Goal: Transaction & Acquisition: Purchase product/service

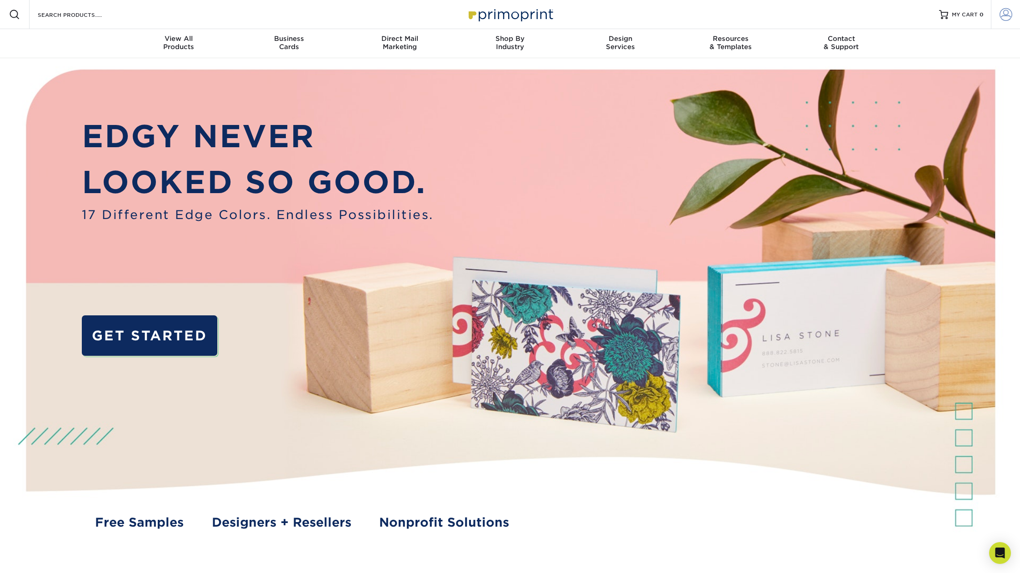
click at [1006, 16] on span at bounding box center [1005, 14] width 13 height 13
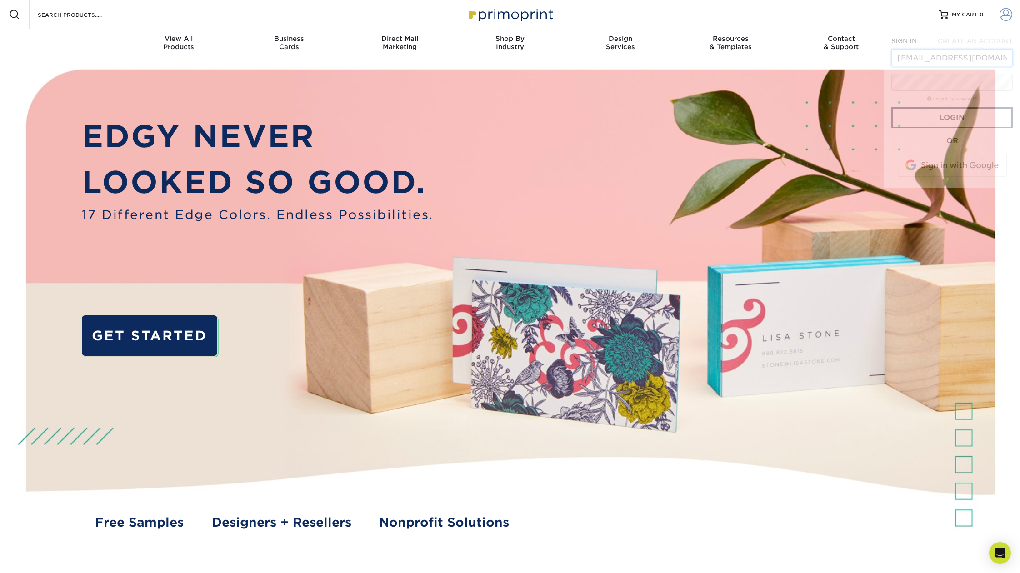
scroll to position [0, 9]
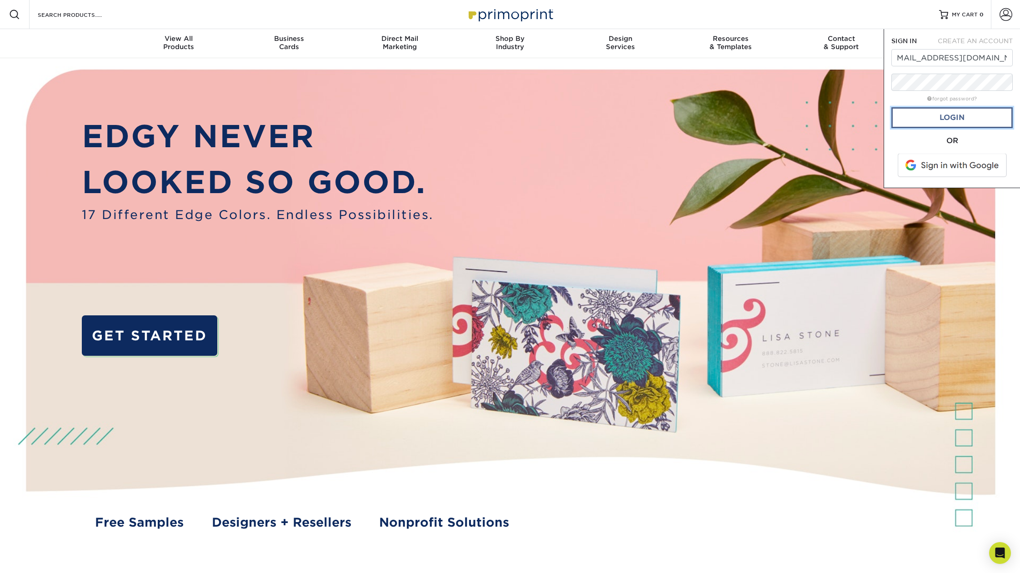
click at [953, 120] on link "Login" at bounding box center [951, 117] width 121 height 21
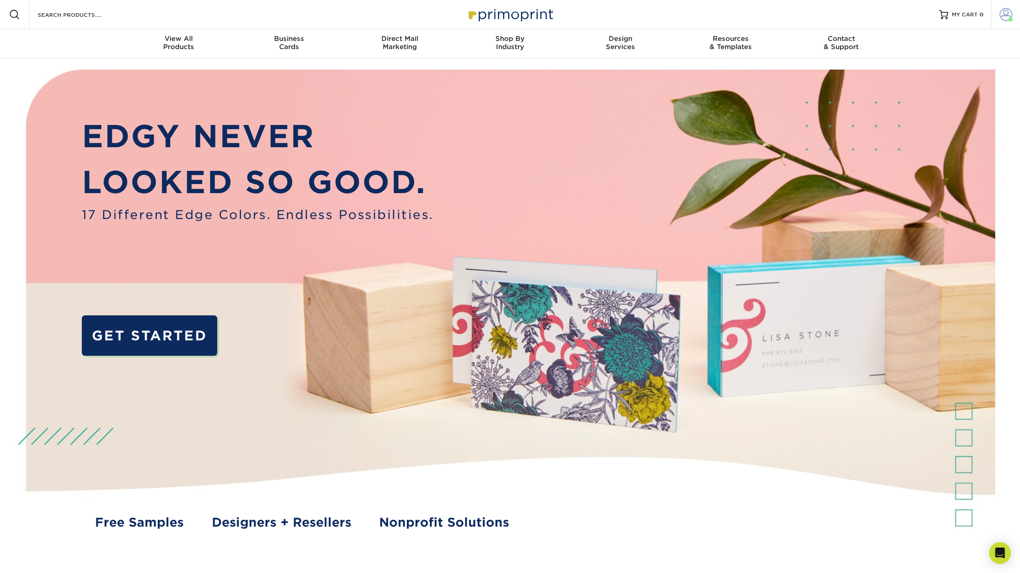
click at [1008, 19] on span at bounding box center [1005, 14] width 13 height 13
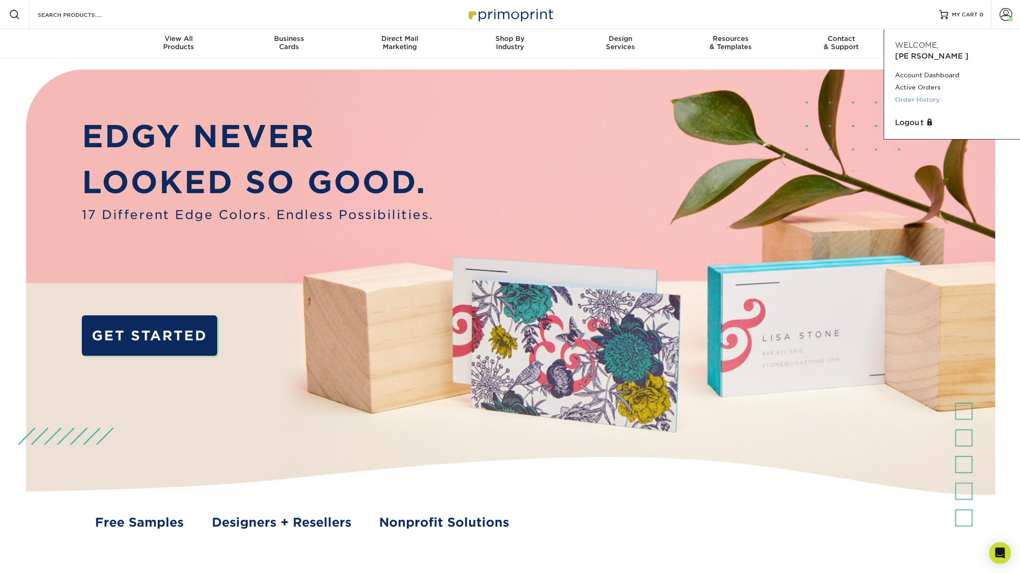
click at [906, 94] on link "Order History" at bounding box center [952, 100] width 114 height 12
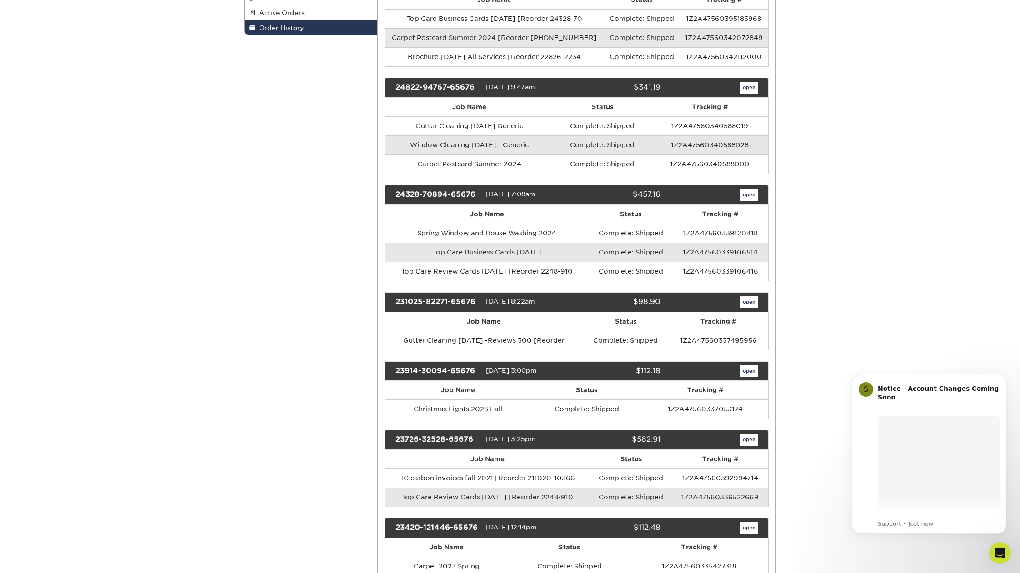
scroll to position [189, 0]
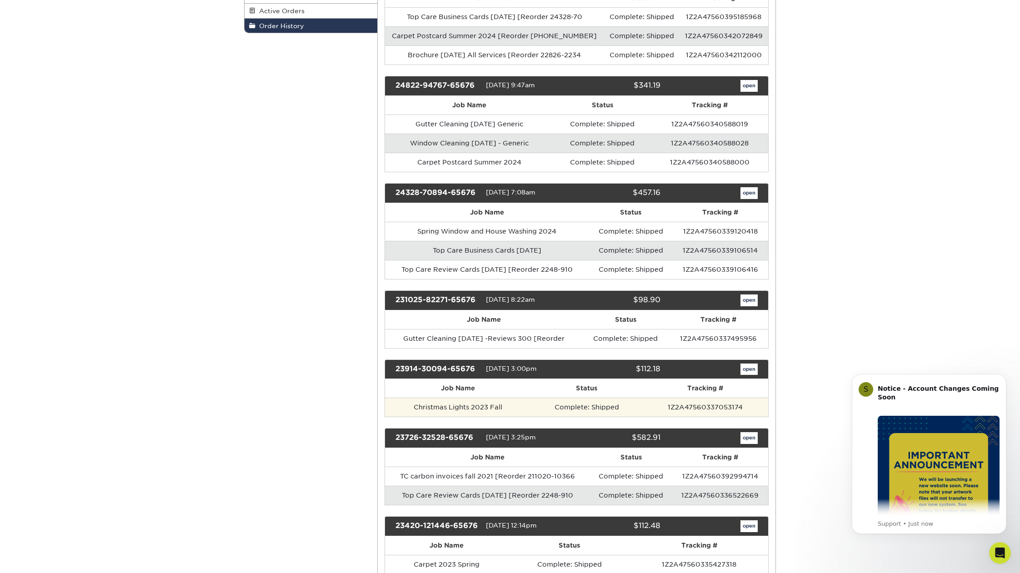
click at [481, 399] on td "Christmas Lights 2023 Fall" at bounding box center [458, 407] width 147 height 19
click at [747, 364] on link "open" at bounding box center [748, 370] width 17 height 12
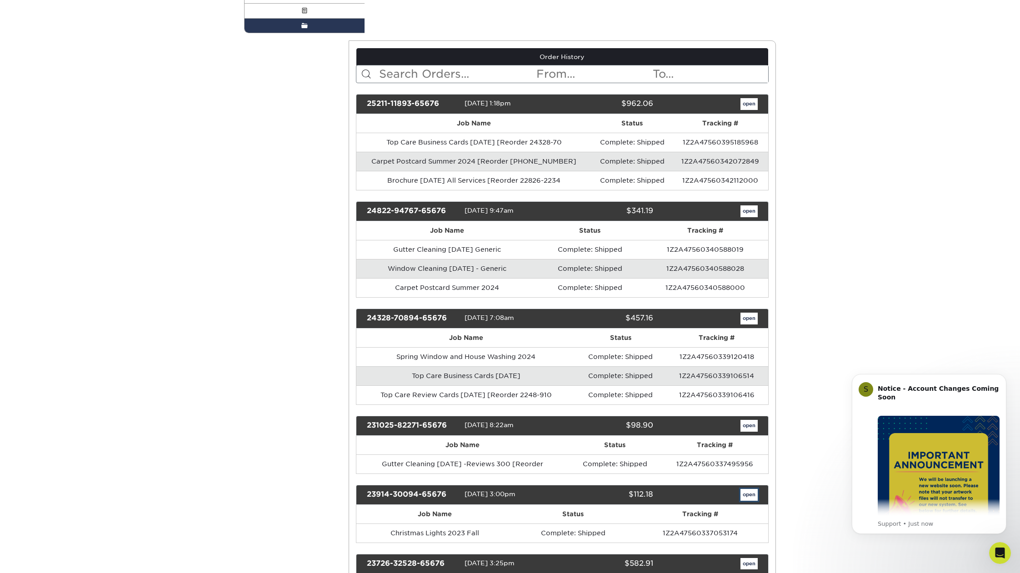
scroll to position [0, 0]
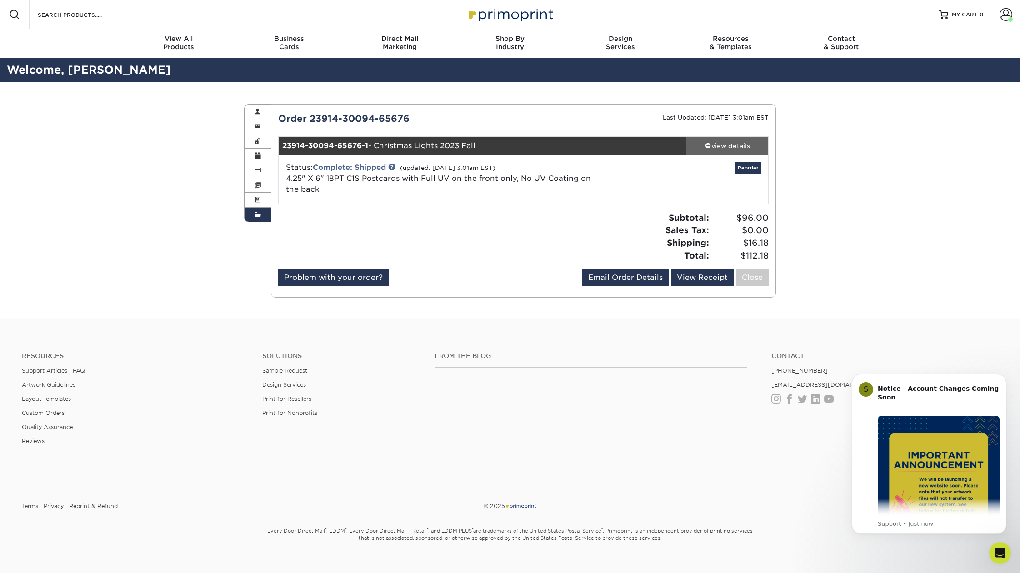
click at [736, 147] on div "view details" at bounding box center [727, 145] width 82 height 9
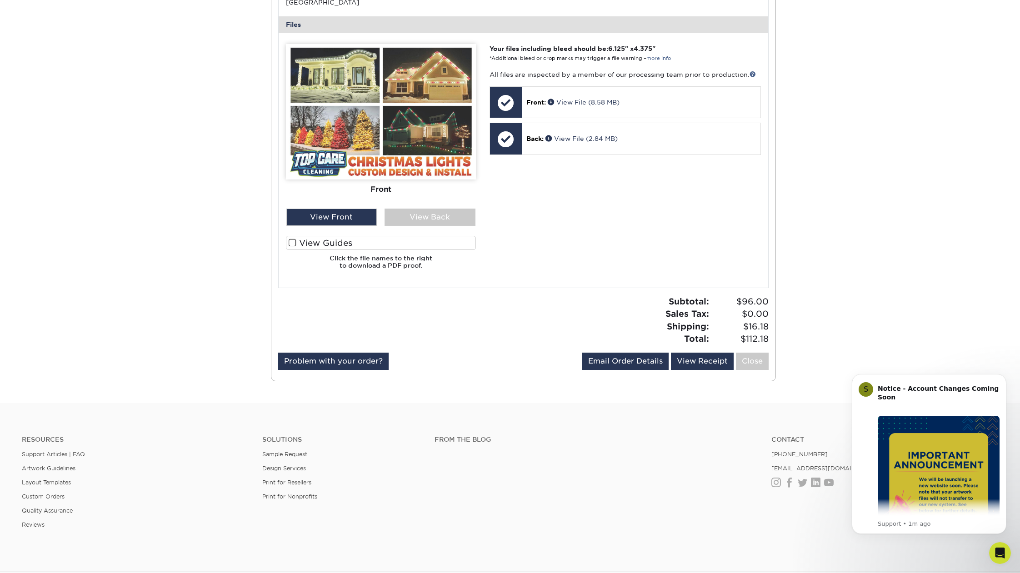
click at [565, 246] on div "Your files including bleed should be: 6.125 " x 4.375 " *Additional bleed or cr…" at bounding box center [625, 160] width 285 height 233
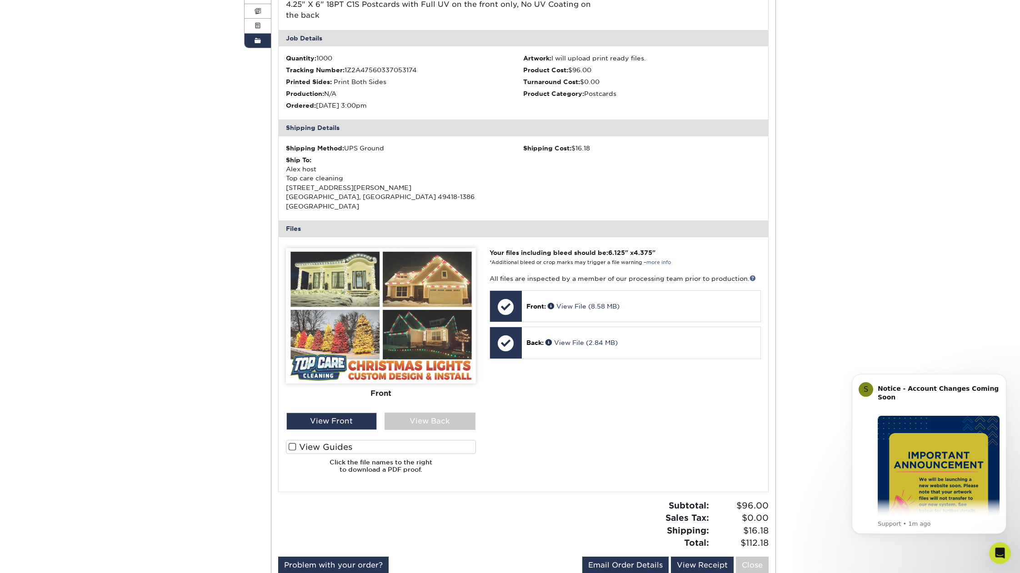
scroll to position [189, 0]
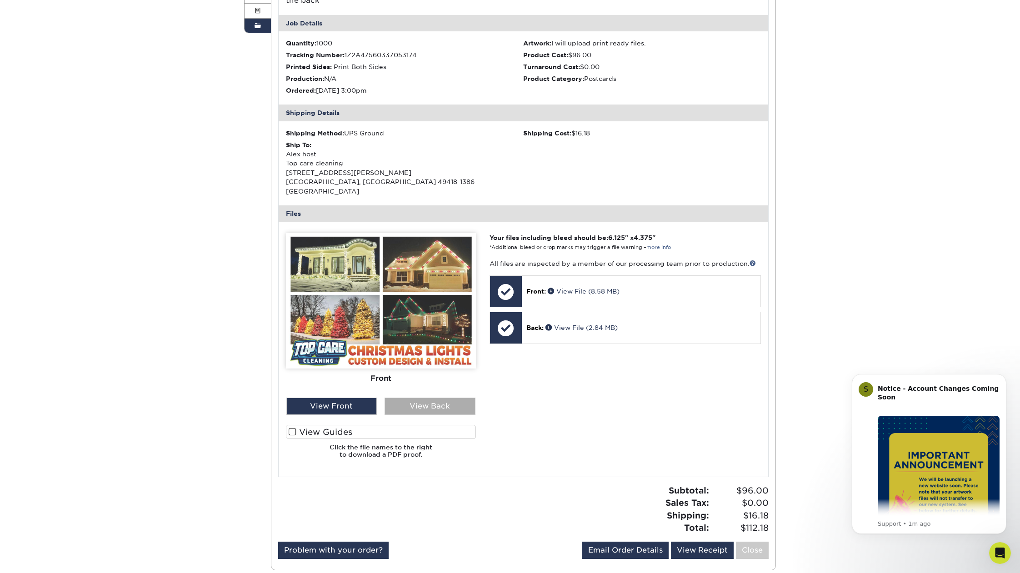
click at [424, 398] on div "View Back" at bounding box center [430, 406] width 91 height 17
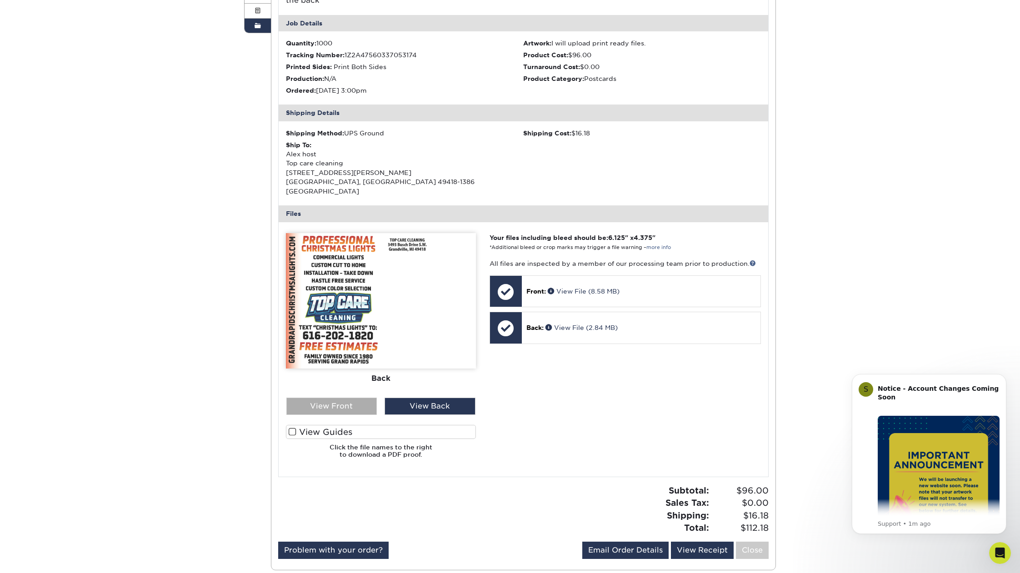
click at [358, 398] on div "View Front" at bounding box center [331, 406] width 91 height 17
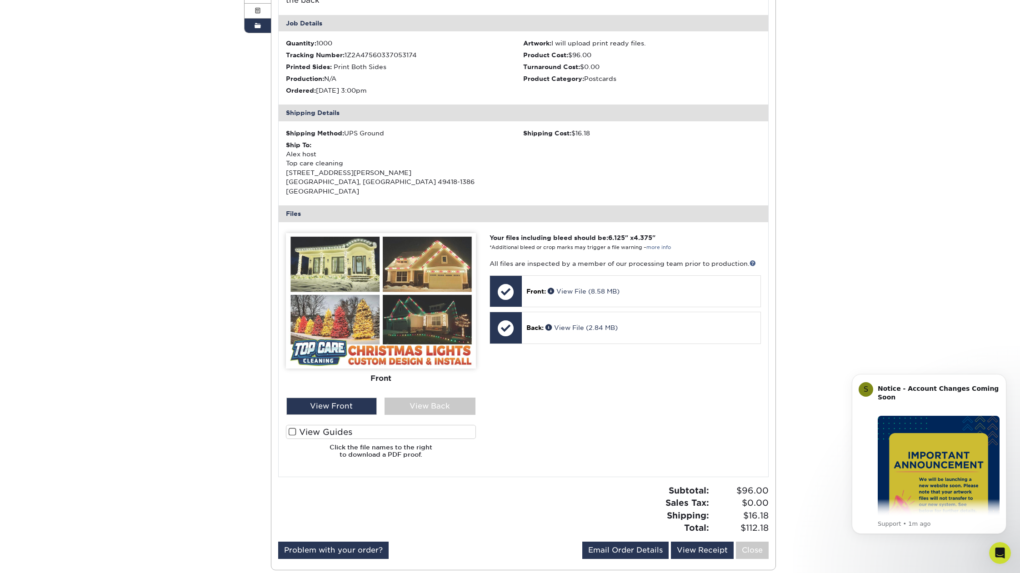
scroll to position [0, 0]
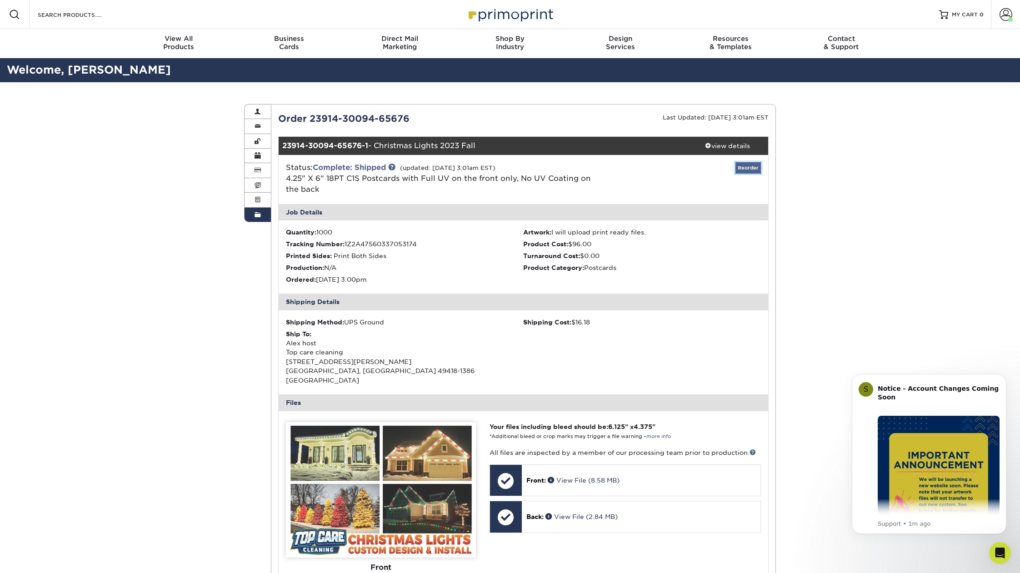
click at [756, 169] on link "Reorder" at bounding box center [747, 167] width 25 height 11
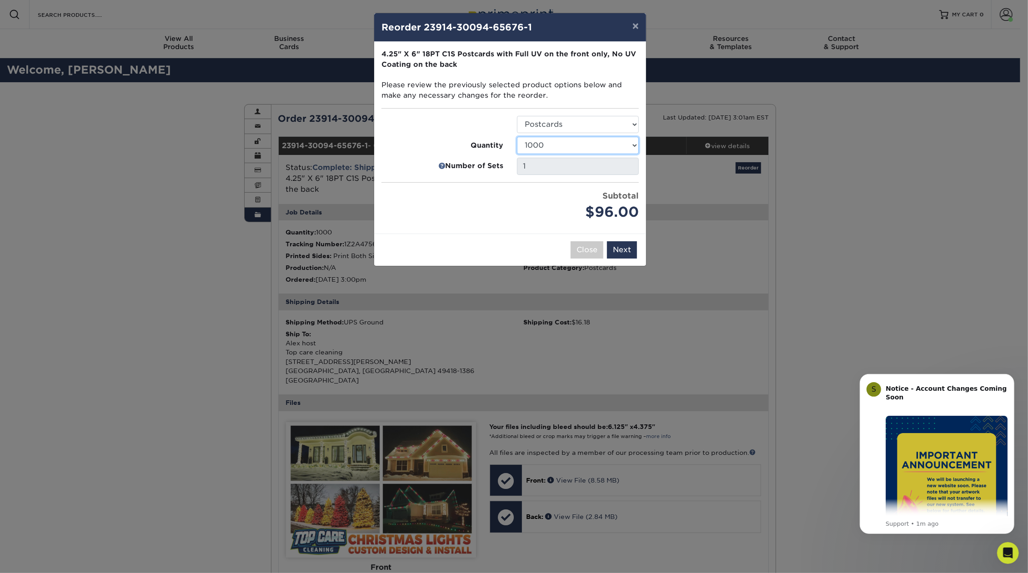
click at [517, 137] on select "25 50 75 100 250 500 1000 2500 5000 10000 15000 20000 25000" at bounding box center [578, 145] width 122 height 17
click option "2500" at bounding box center [0, 0] width 0 height 0
click at [517, 137] on select "25 50 75 100 250 500 1000 2500 5000 10000 15000 20000 25000" at bounding box center [578, 145] width 122 height 17
click option "1000" at bounding box center [0, 0] width 0 height 0
click at [517, 116] on select "Select Option Postcards" at bounding box center [578, 124] width 122 height 17
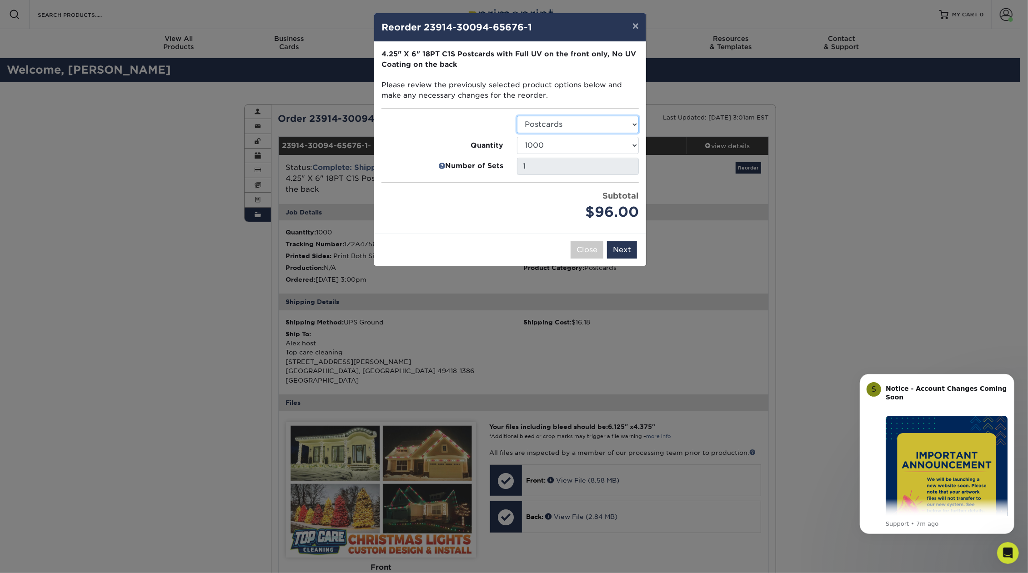
click at [550, 129] on select "Select Option Postcards" at bounding box center [578, 124] width 122 height 17
click at [517, 137] on select "25 50 75 100 250 500 1000 2500 5000 10000 15000 20000 25000" at bounding box center [578, 145] width 122 height 17
click option "2500" at bounding box center [0, 0] width 0 height 0
click at [517, 137] on select "25 50 75 100 250 500 1000 2500 5000 10000 15000 20000 25000" at bounding box center [578, 145] width 122 height 17
click option "5000" at bounding box center [0, 0] width 0 height 0
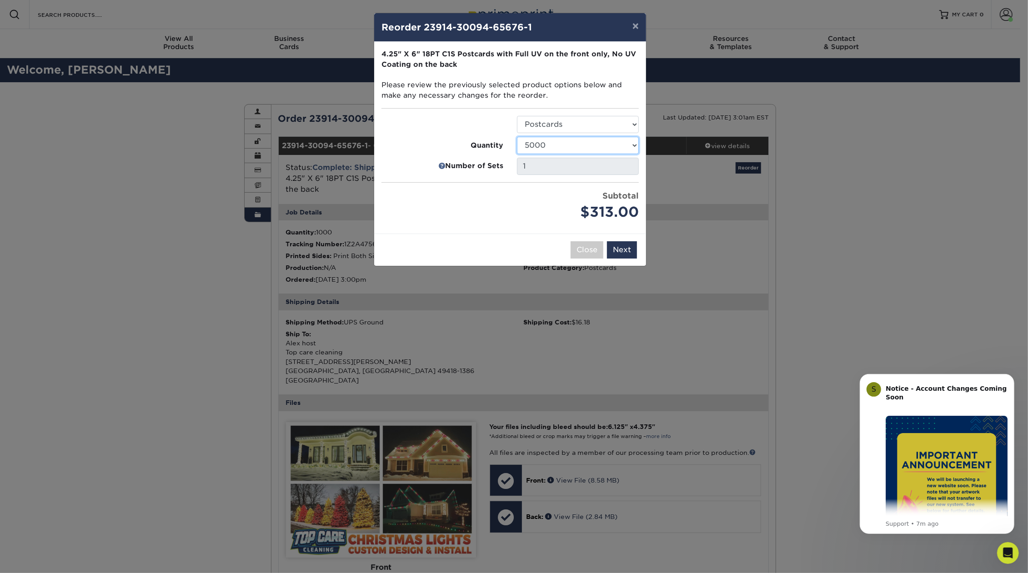
click at [517, 137] on select "25 50 75 100 250 500 1000 2500 5000 10000 15000 20000 25000" at bounding box center [578, 145] width 122 height 17
click option "1000" at bounding box center [0, 0] width 0 height 0
click at [517, 137] on select "25 50 75 100 250 500 1000 2500 5000 10000 15000 20000 25000" at bounding box center [578, 145] width 122 height 17
click option "2500" at bounding box center [0, 0] width 0 height 0
click at [517, 137] on select "25 50 75 100 250 500 1000 2500 5000 10000 15000 20000 25000" at bounding box center [578, 145] width 122 height 17
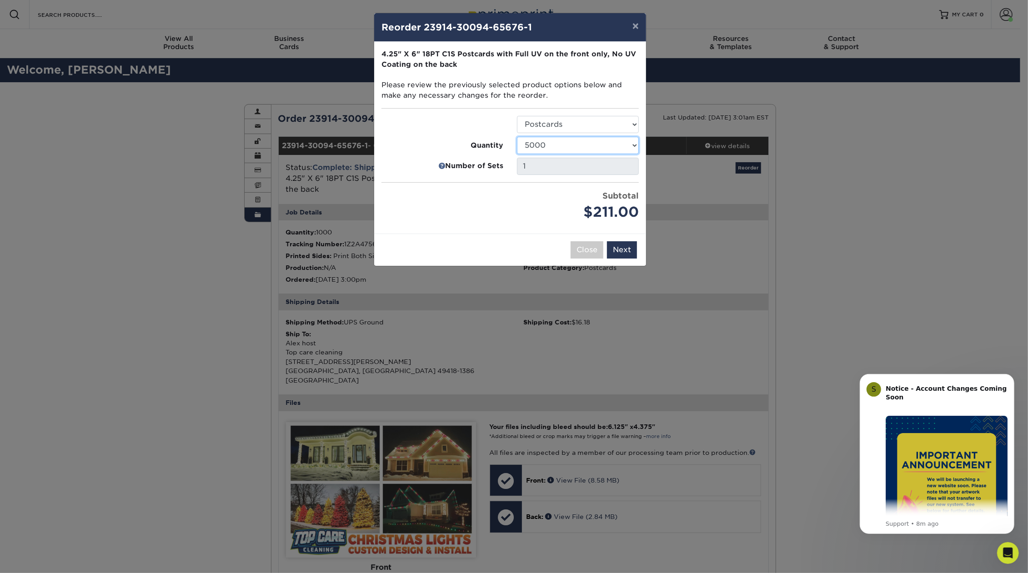
click option "5000" at bounding box center [0, 0] width 0 height 0
click at [517, 137] on select "25 50 75 100 250 500 1000 2500 5000 10000 15000 20000 25000" at bounding box center [578, 145] width 122 height 17
click option "10000" at bounding box center [0, 0] width 0 height 0
click option "1000" at bounding box center [0, 0] width 0 height 0
click at [517, 137] on select "25 50 75 100 250 500 1000 2500 5000 10000 15000 20000 25000" at bounding box center [578, 145] width 122 height 17
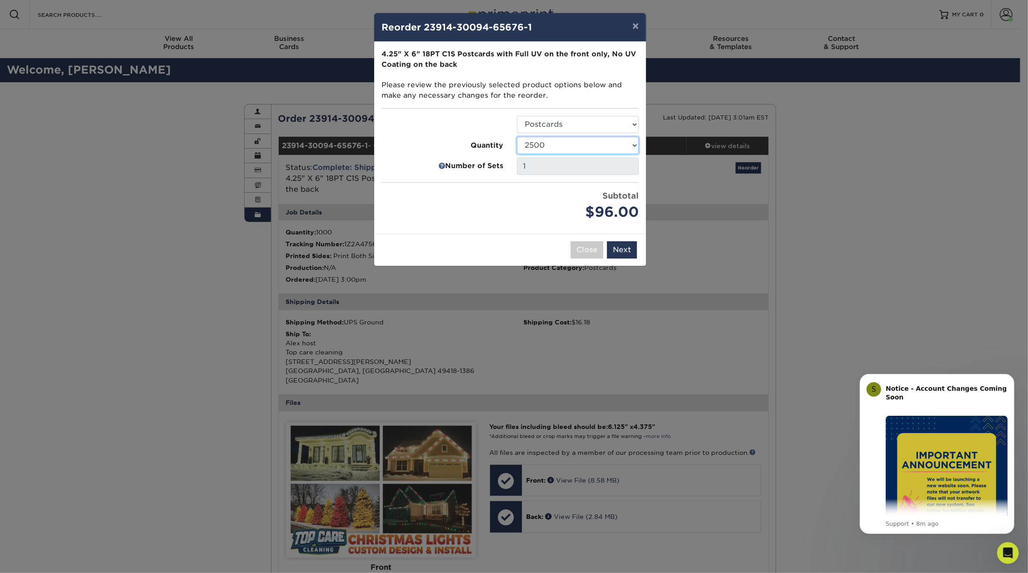
click option "2500" at bounding box center [0, 0] width 0 height 0
click at [517, 137] on select "25 50 75 100 250 500 1000 2500 5000 10000 15000 20000 25000" at bounding box center [578, 145] width 122 height 17
select select "52e3d710-0e8f-4d4d-8560-7d4d8655be69"
click option "1000" at bounding box center [0, 0] width 0 height 0
click at [628, 251] on button "Next" at bounding box center [622, 249] width 30 height 17
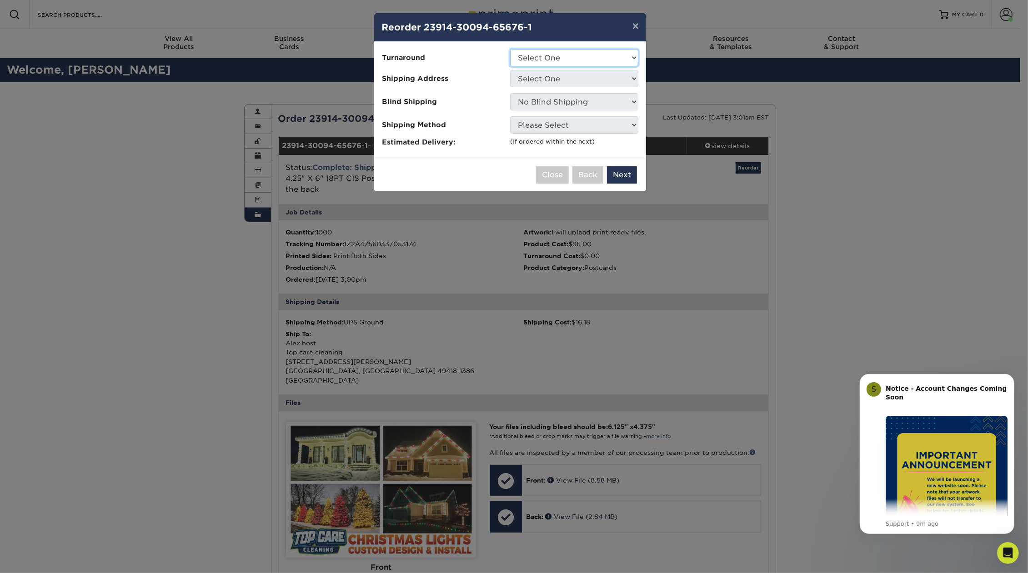
click at [510, 49] on select "Select One 2-4 Business Days" at bounding box center [574, 57] width 128 height 17
select select "c396de62-5546-43f4-9b58-d79f2cf07f3c"
click option "2-4 Business Days" at bounding box center [0, 0] width 0 height 0
click at [510, 70] on select "Select One Top care" at bounding box center [574, 78] width 128 height 17
select select "203069"
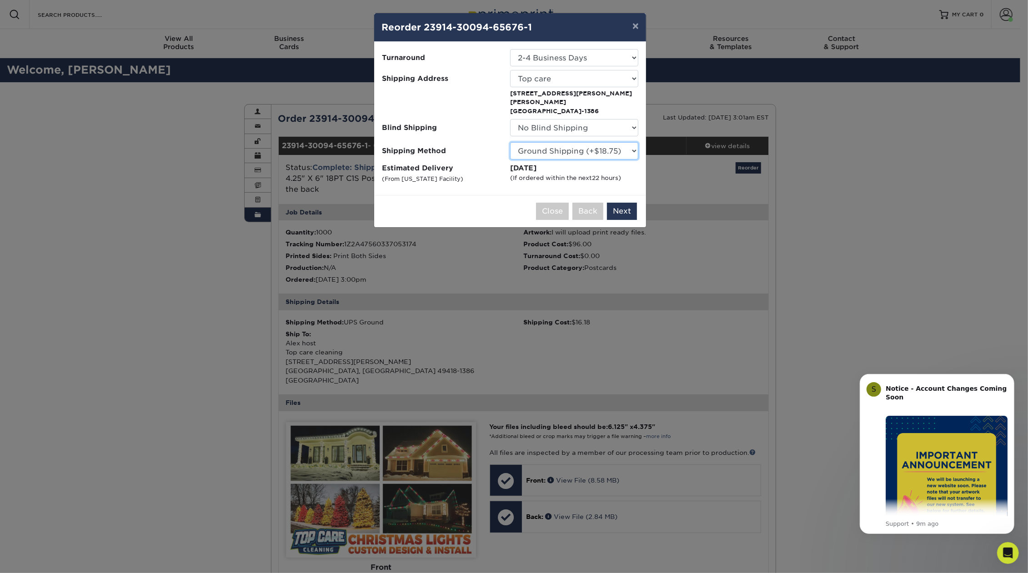
click at [510, 142] on select "Please Select Ground Shipping (+$18.75) 3 Day Shipping Service (+$26.48) 2 Day …" at bounding box center [574, 150] width 128 height 17
click at [526, 145] on select "Please Select Ground Shipping (+$18.75) 3 Day Shipping Service (+$26.48) 2 Day …" at bounding box center [574, 150] width 128 height 17
click at [621, 203] on button "Next" at bounding box center [622, 211] width 30 height 17
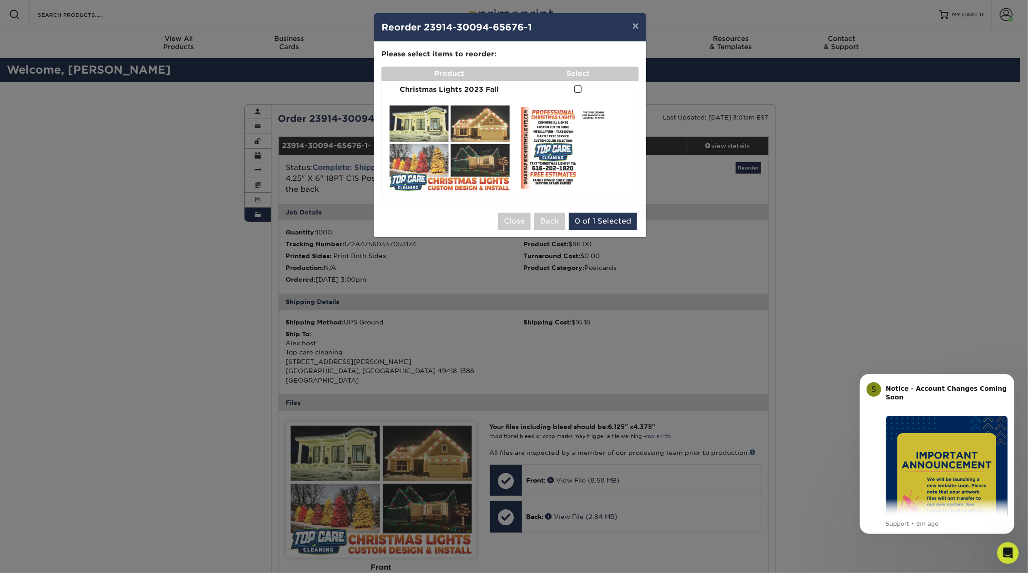
click at [574, 86] on td at bounding box center [577, 90] width 121 height 18
click at [583, 91] on td at bounding box center [577, 90] width 121 height 18
click at [579, 90] on span at bounding box center [578, 89] width 8 height 9
click at [0, 0] on input "checkbox" at bounding box center [0, 0] width 0 height 0
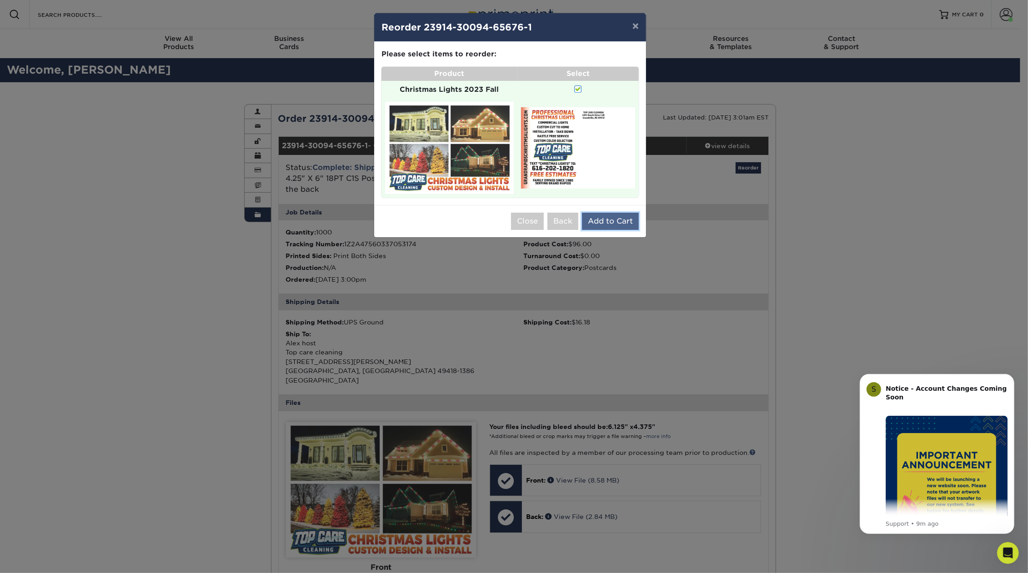
click at [600, 224] on button "Add to Cart" at bounding box center [610, 221] width 57 height 17
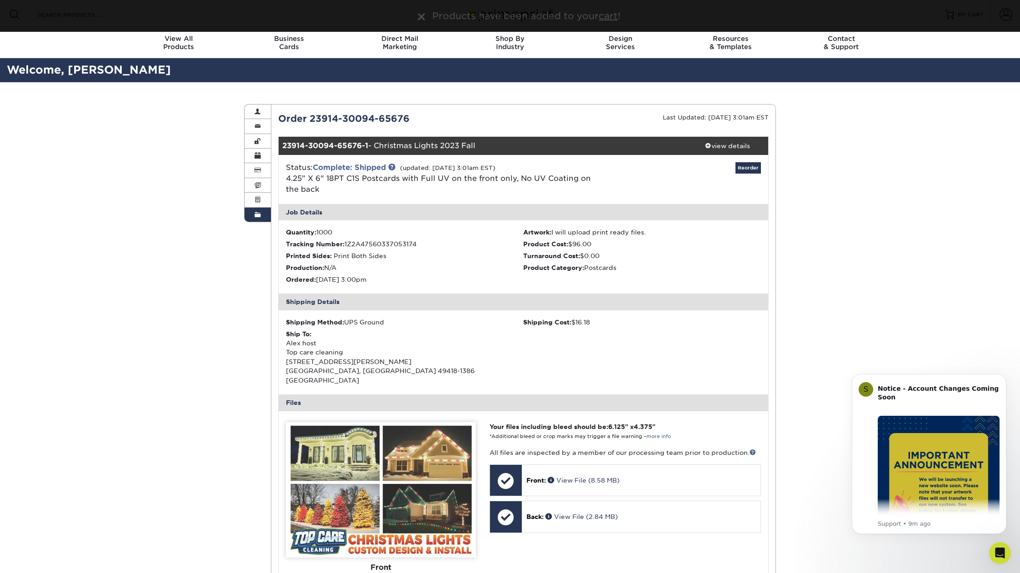
click at [244, 14] on div "Products have been added to your cart !" at bounding box center [509, 16] width 545 height 14
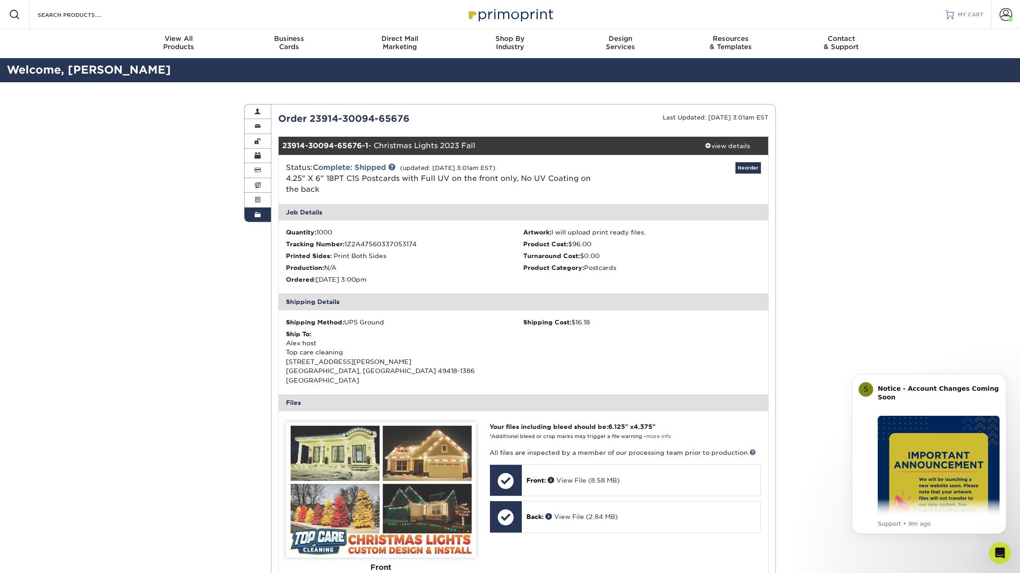
click at [963, 13] on span "MY CART" at bounding box center [971, 15] width 26 height 8
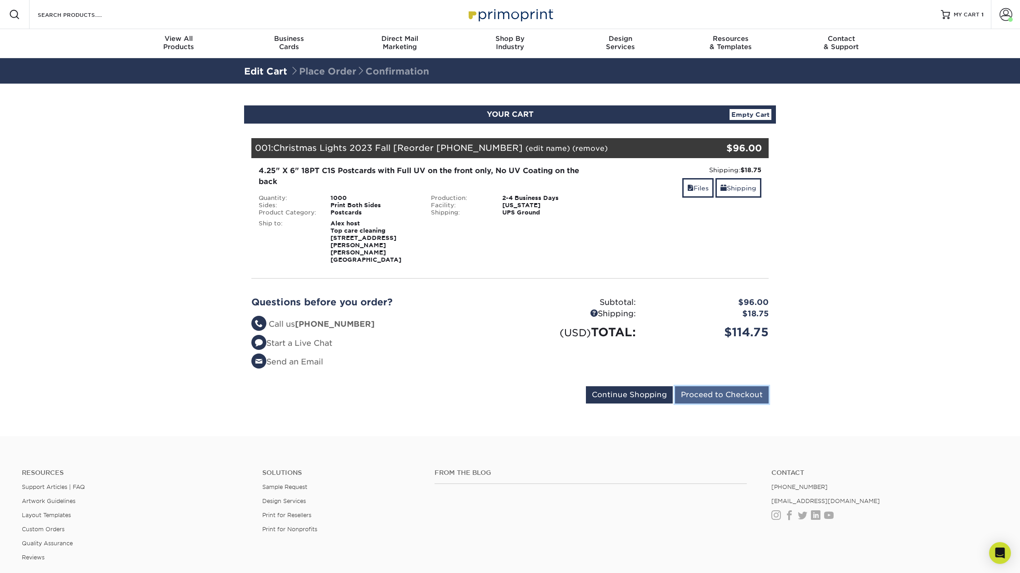
click at [711, 386] on input "Proceed to Checkout" at bounding box center [722, 394] width 94 height 17
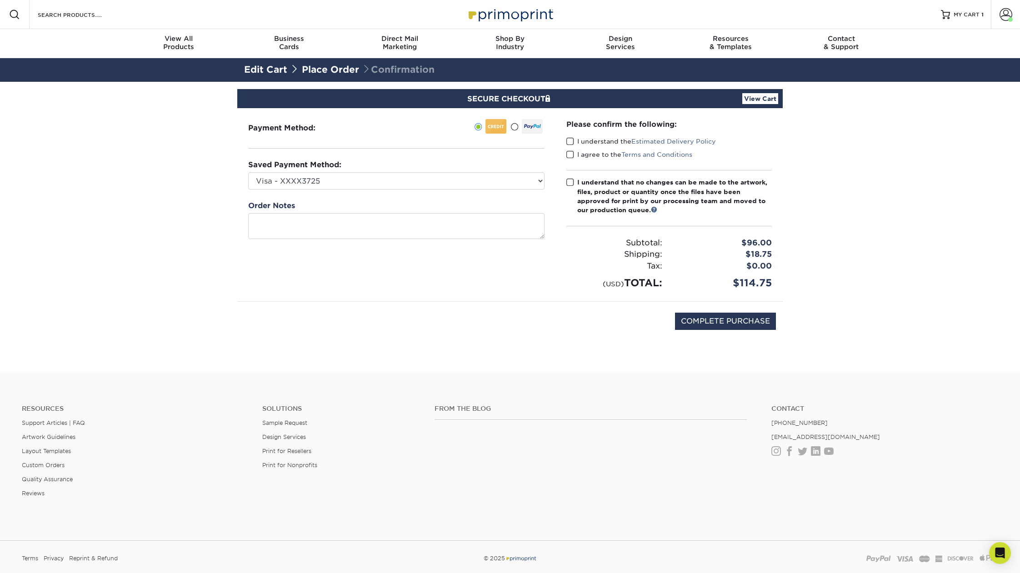
click at [571, 140] on span at bounding box center [570, 141] width 8 height 9
click at [0, 0] on input "I understand the Estimated Delivery Policy" at bounding box center [0, 0] width 0 height 0
click at [571, 154] on span at bounding box center [570, 154] width 8 height 9
click at [0, 0] on input "I agree to the Terms and Conditions" at bounding box center [0, 0] width 0 height 0
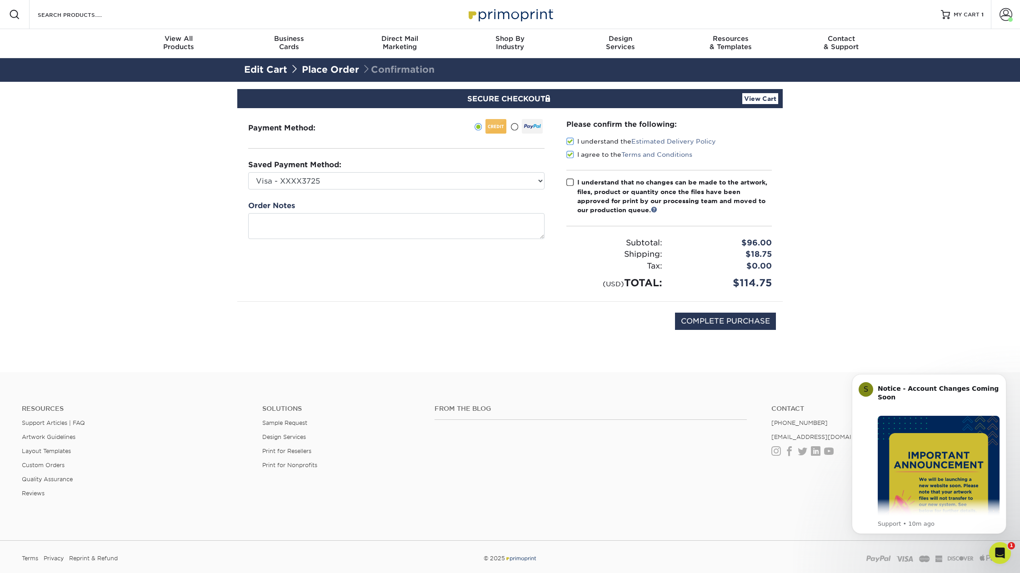
click at [571, 182] on span at bounding box center [570, 182] width 8 height 9
click at [0, 0] on input "I understand that no changes can be made to the artwork, files, product or quan…" at bounding box center [0, 0] width 0 height 0
click at [724, 321] on input "COMPLETE PURCHASE" at bounding box center [725, 321] width 101 height 17
type input "PROCESSING, PLEASE WAIT..."
